Goal: Task Accomplishment & Management: Use online tool/utility

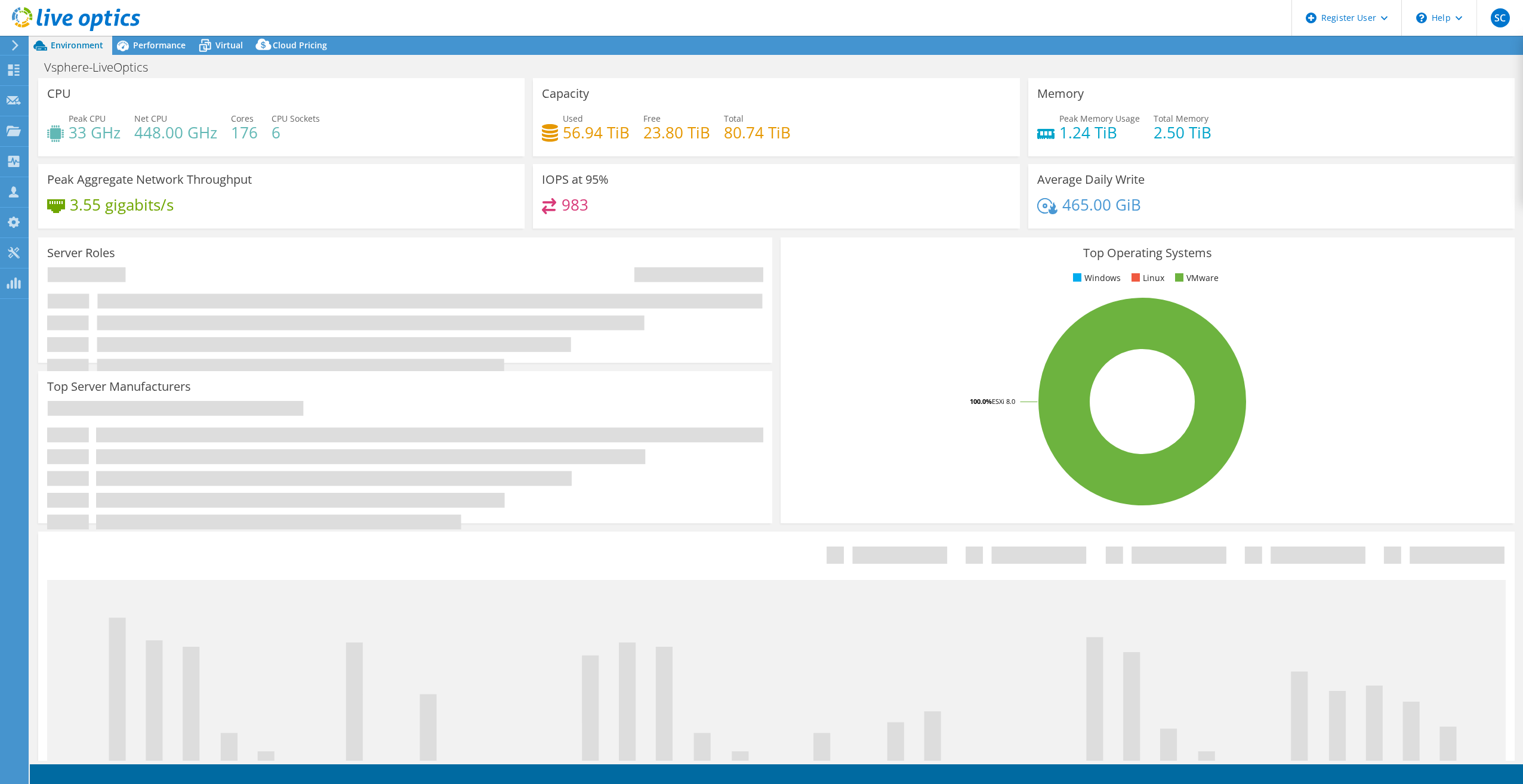
select select "USEast"
select select "USD"
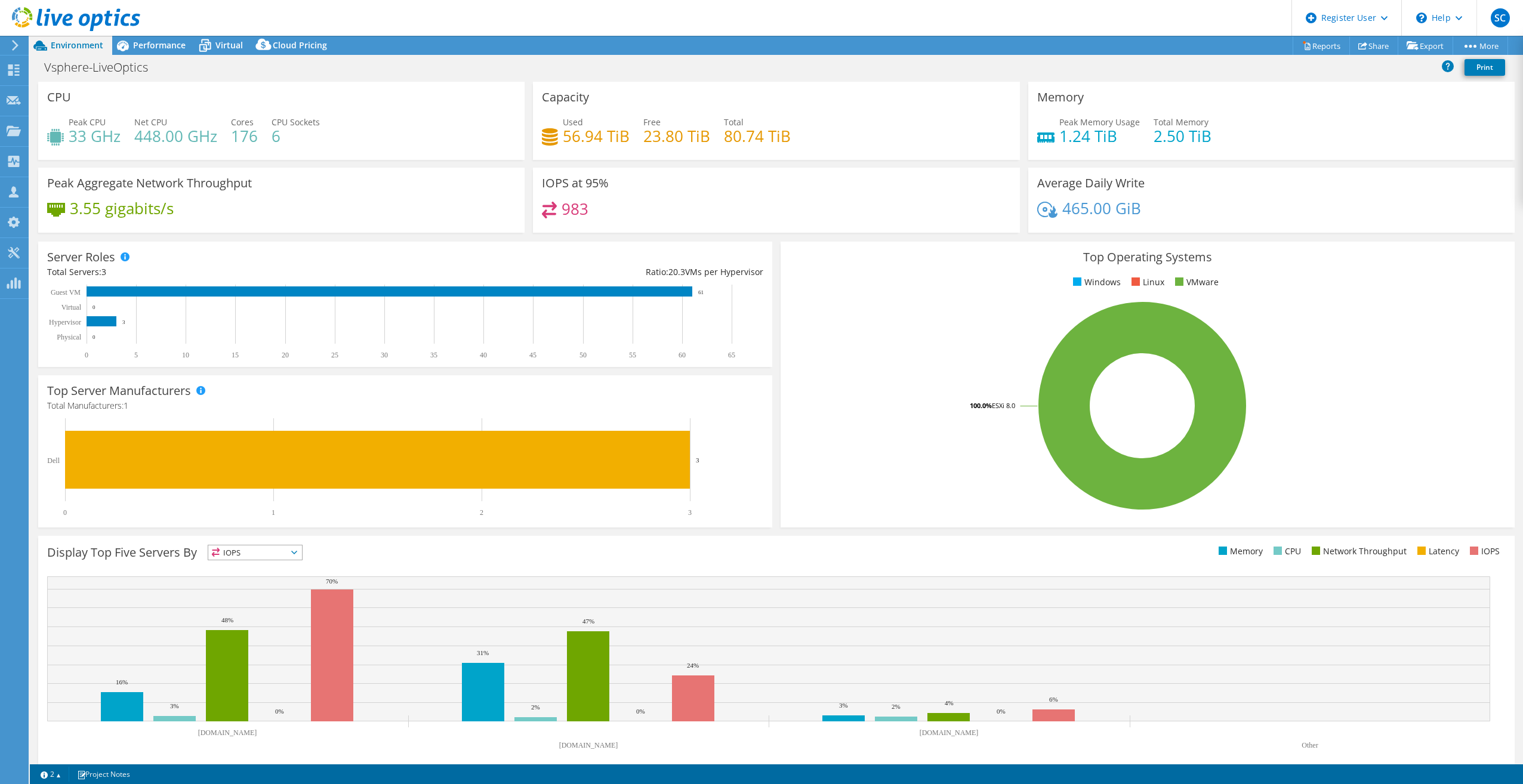
click at [16, 47] on icon at bounding box center [15, 44] width 9 height 11
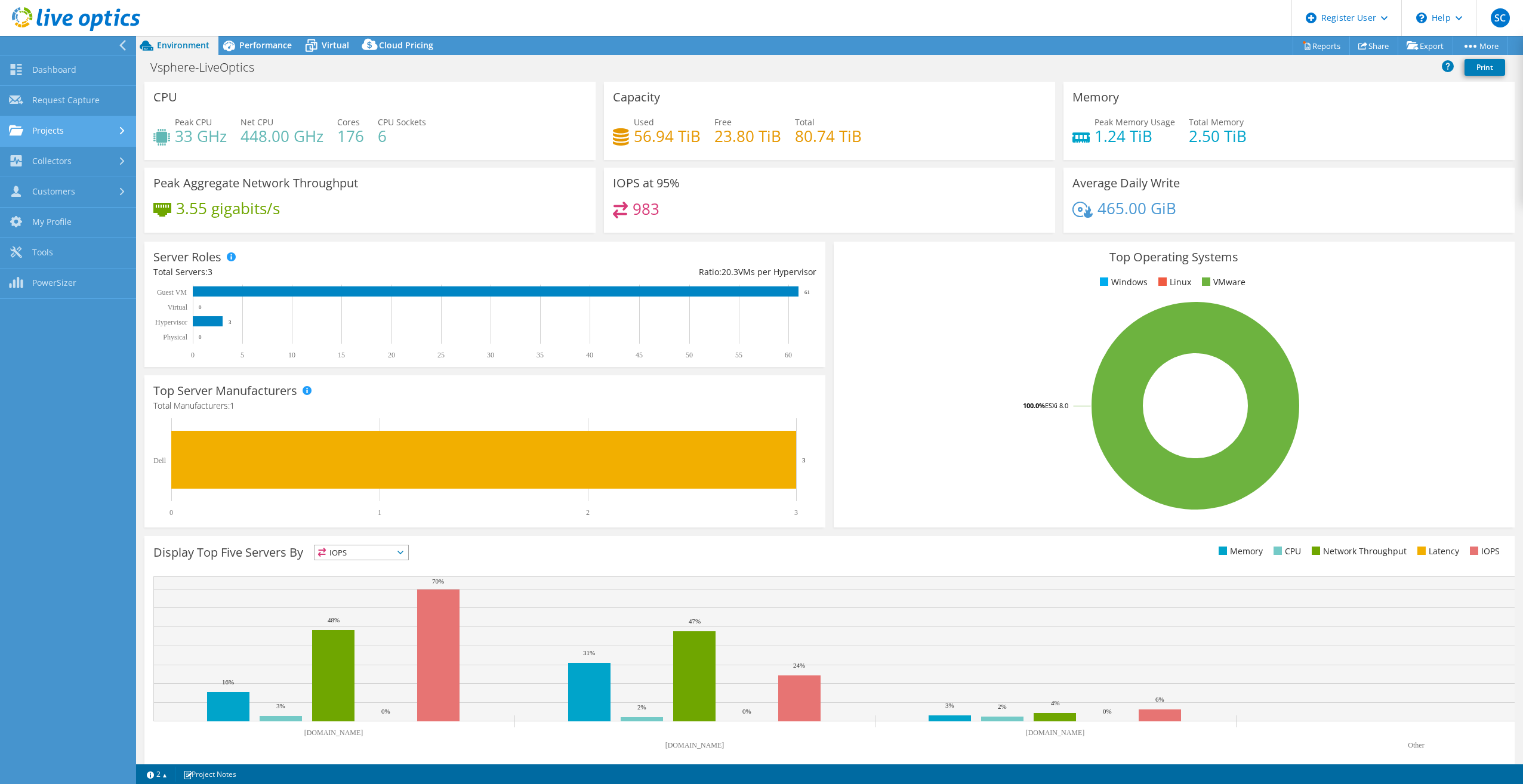
click at [82, 126] on link "Projects" at bounding box center [68, 131] width 136 height 31
click at [76, 167] on link "Search Projects" at bounding box center [68, 161] width 136 height 31
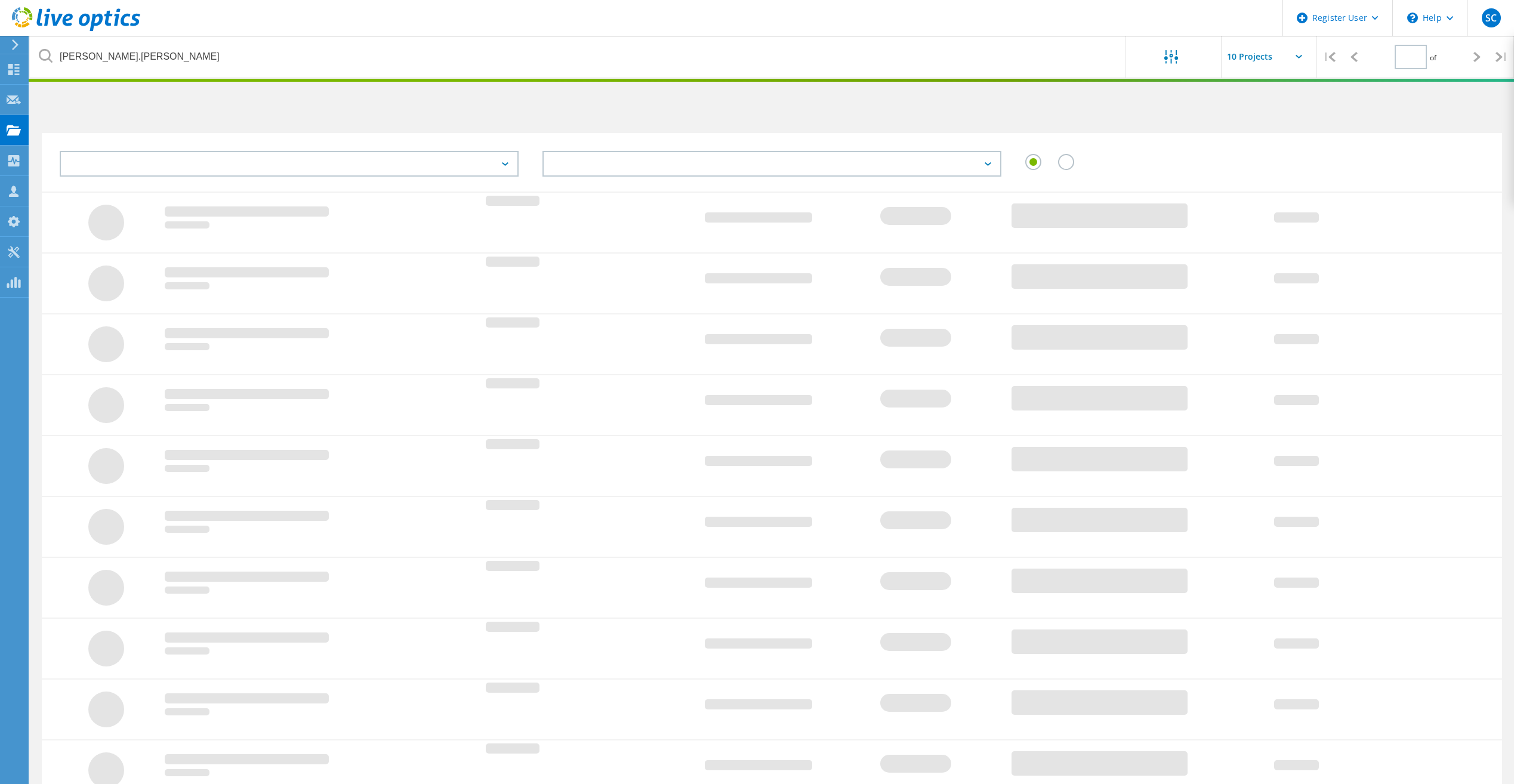
type input "1"
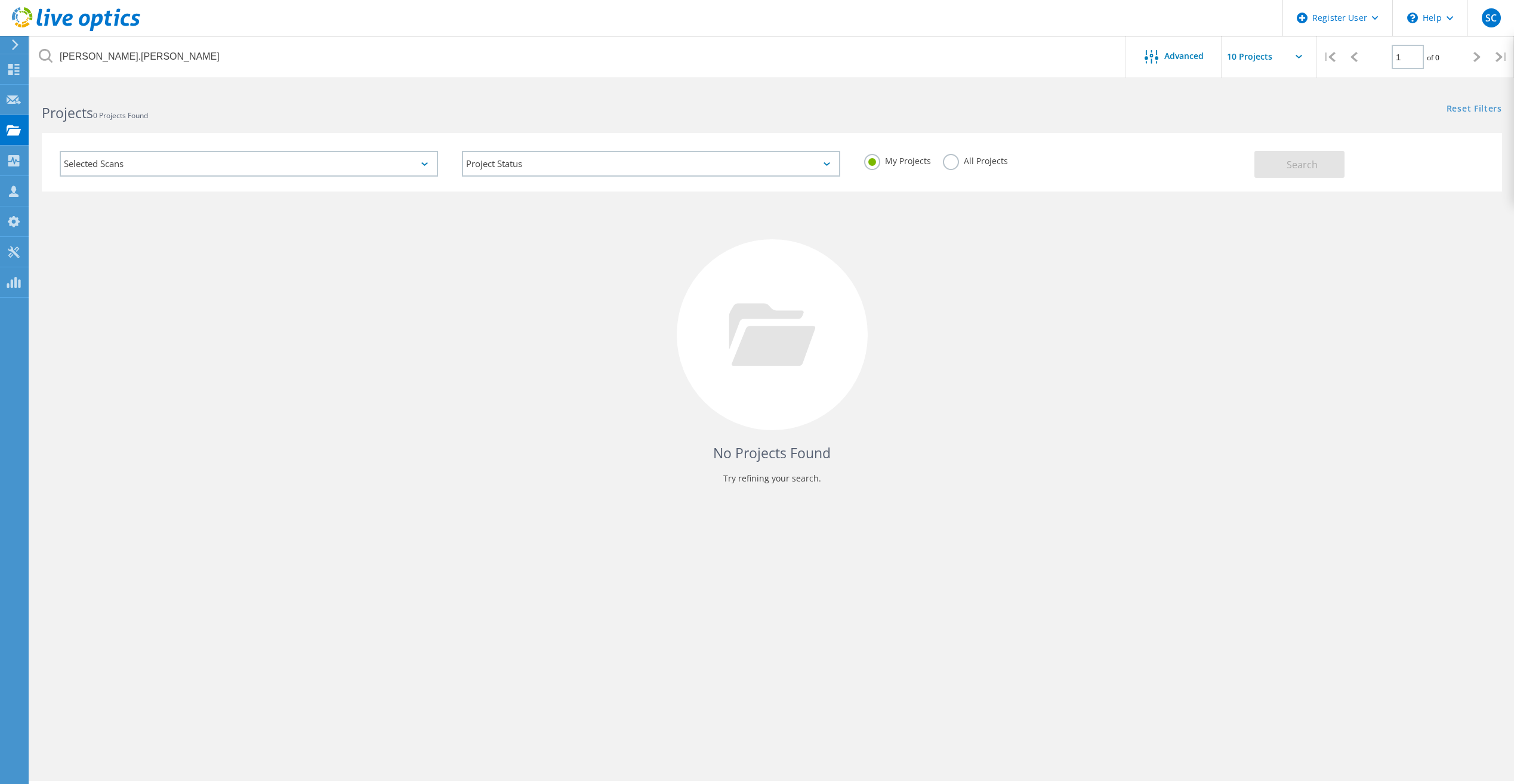
click at [964, 165] on label "All Projects" at bounding box center [976, 159] width 65 height 11
click at [0, 0] on input "All Projects" at bounding box center [0, 0] width 0 height 0
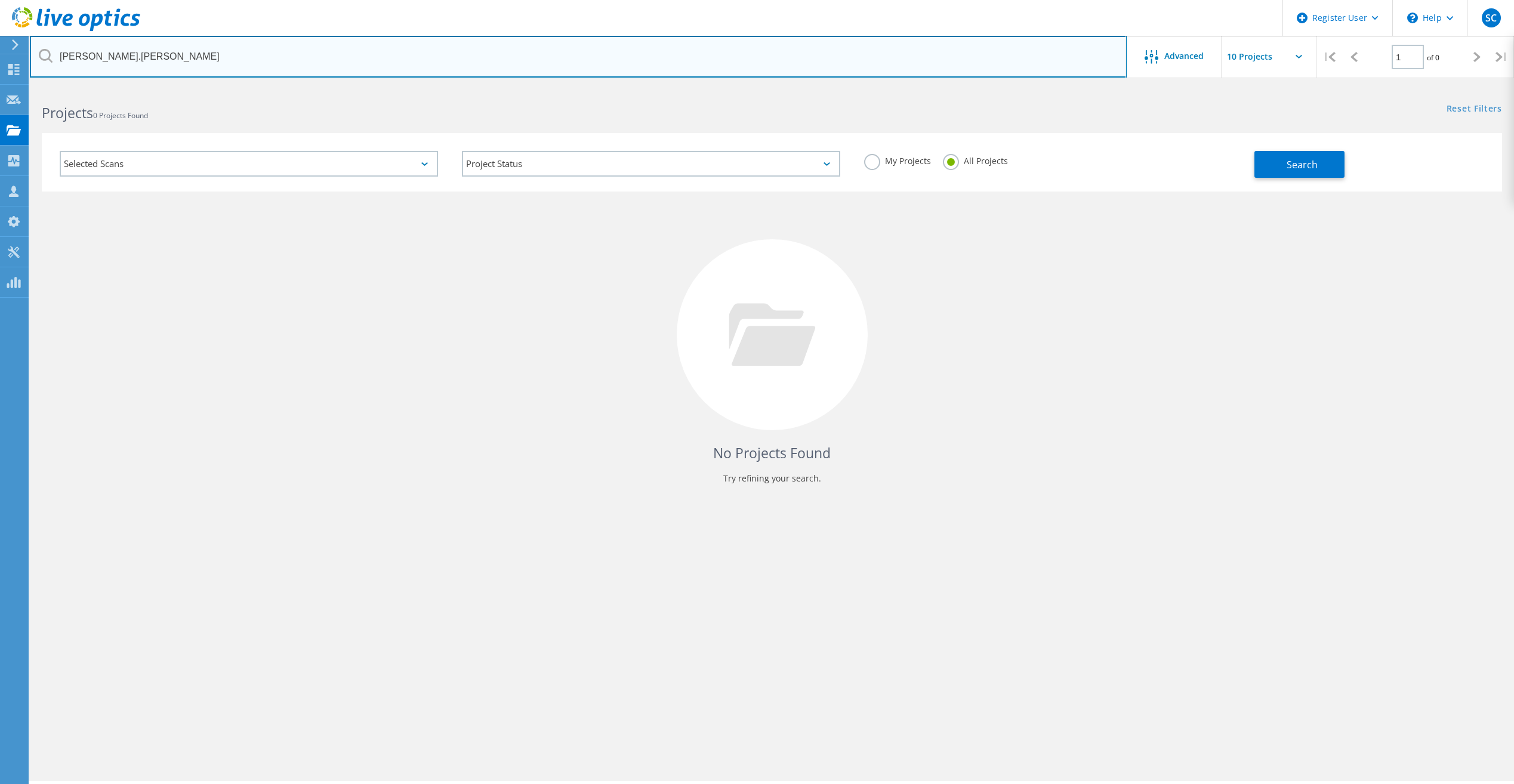
drag, startPoint x: 245, startPoint y: 65, endPoint x: -28, endPoint y: 30, distance: 275.2
click at [0, 30] on html "Register User \n Help Explore Helpful Articles Contact Support SC Dell User Syd…" at bounding box center [757, 408] width 1514 height 817
type input "@BOCUSA"
